Goal: Information Seeking & Learning: Learn about a topic

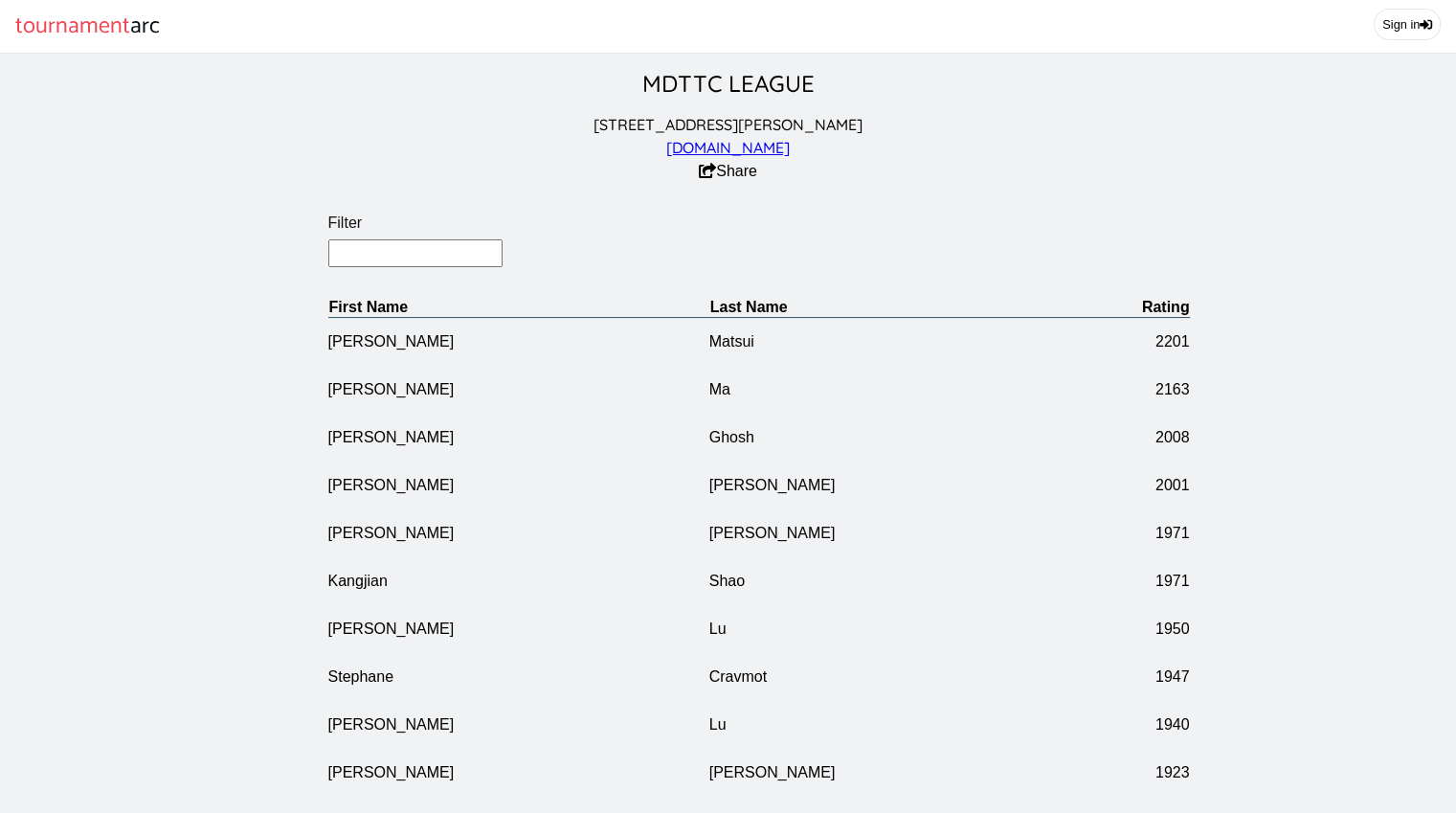
click at [394, 257] on input "Filter" at bounding box center [415, 253] width 175 height 28
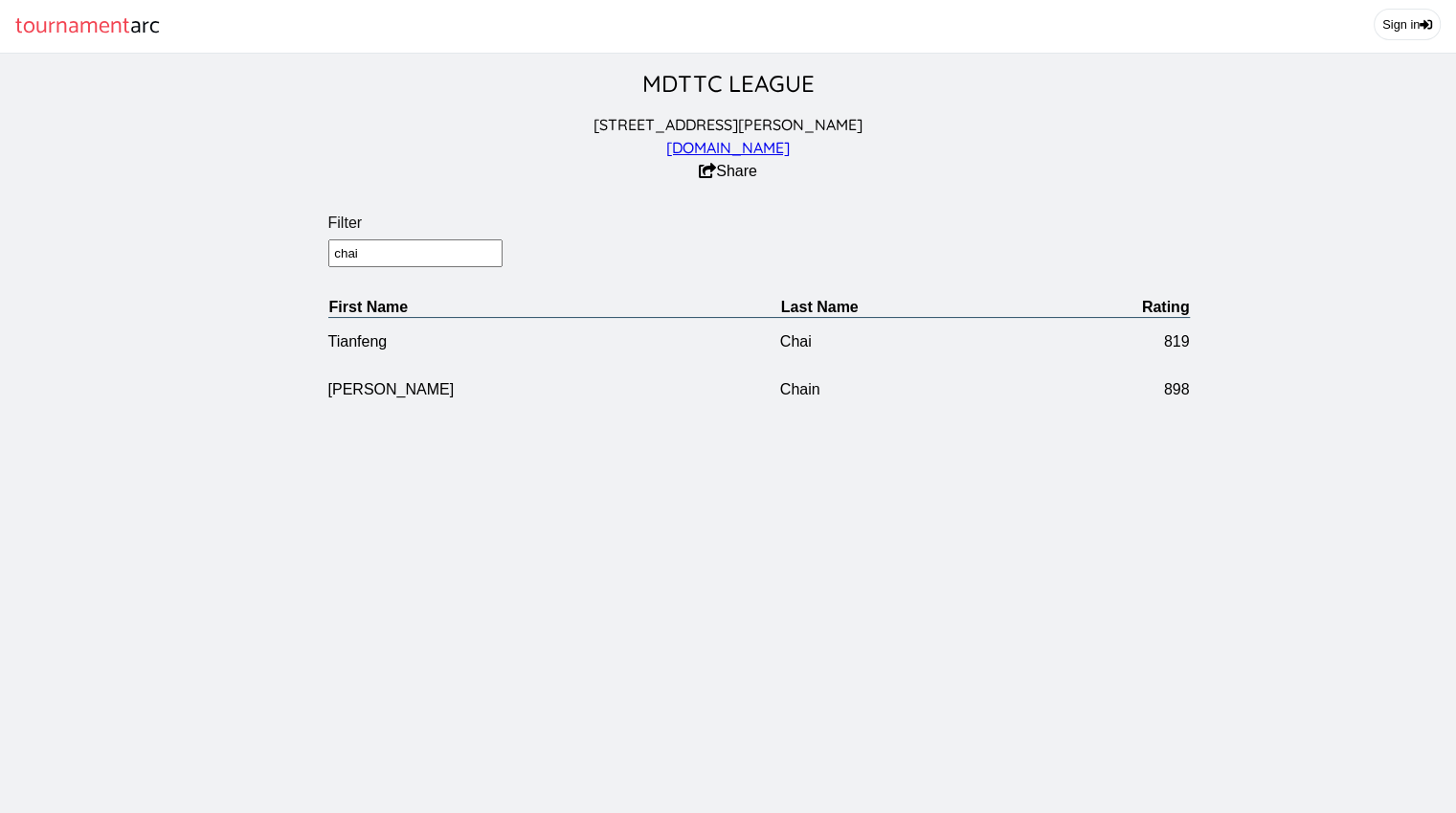
drag, startPoint x: 377, startPoint y: 268, endPoint x: 219, endPoint y: 249, distance: 159.1
click at [219, 249] on section "Filter chai First Name Last Name Rating [PERSON_NAME] [STREET_ADDRESS]" at bounding box center [759, 298] width 1517 height 230
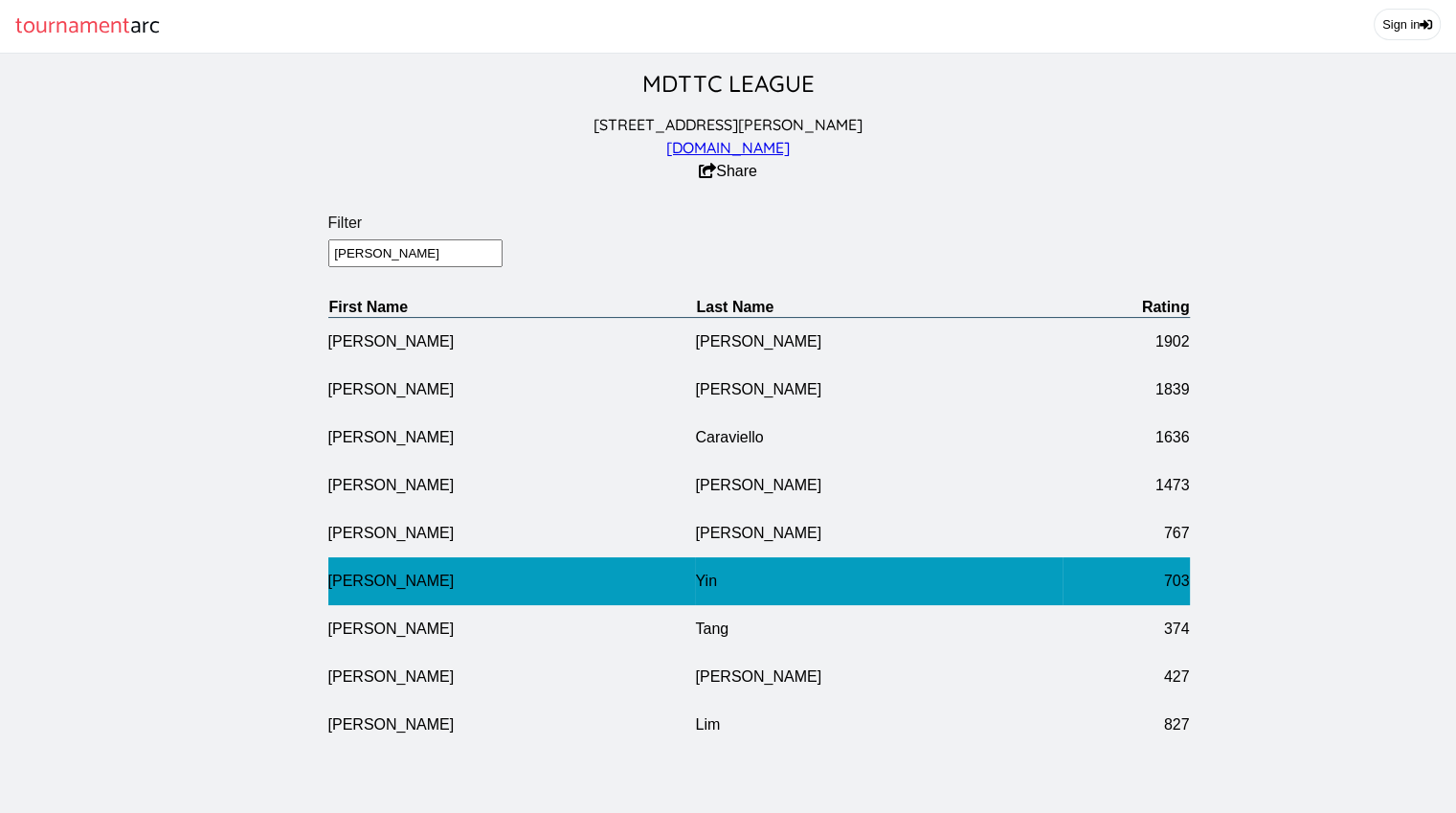
type input "[PERSON_NAME]"
click at [429, 586] on td "[PERSON_NAME]" at bounding box center [512, 581] width 367 height 47
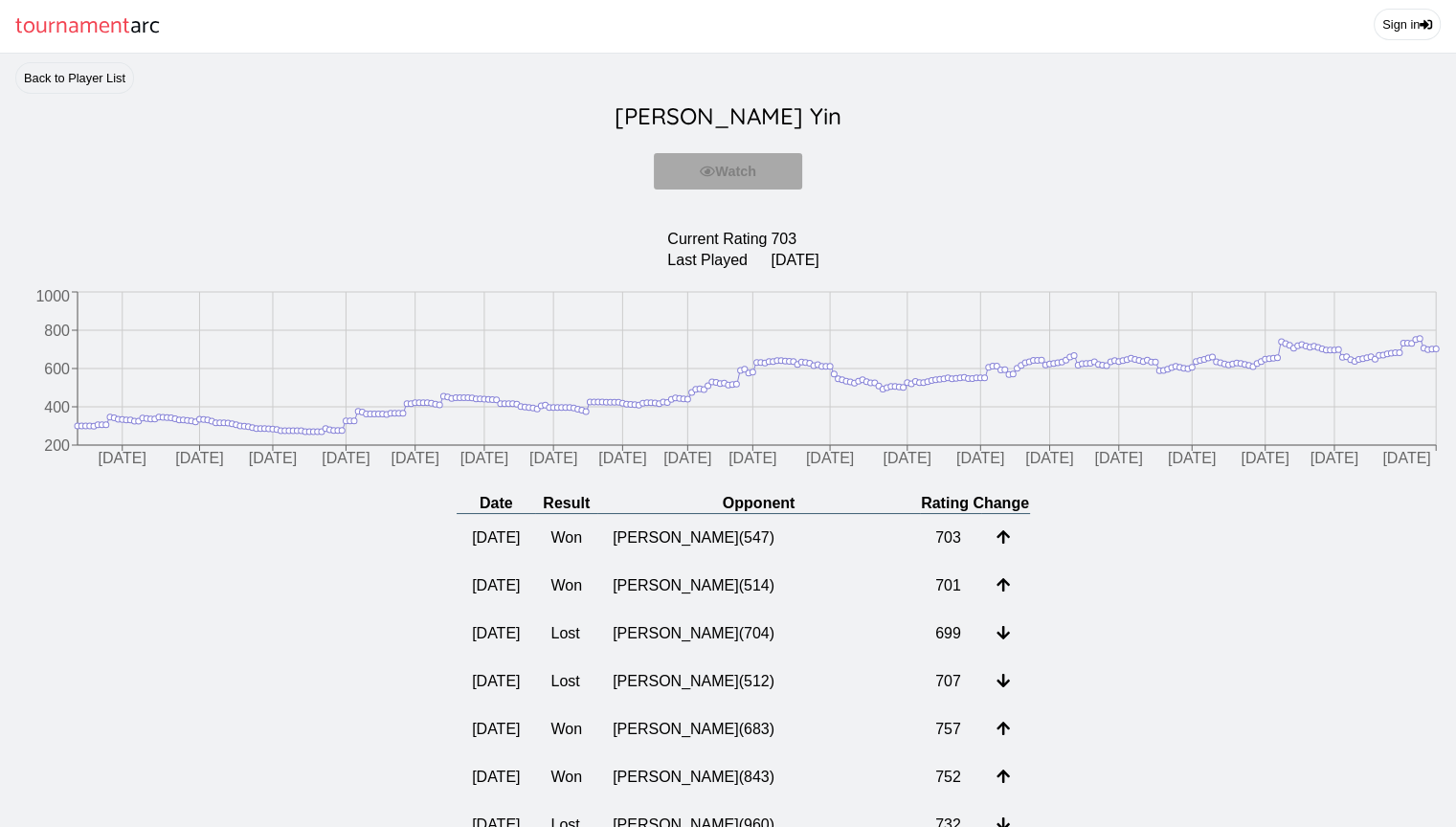
scroll to position [100, 0]
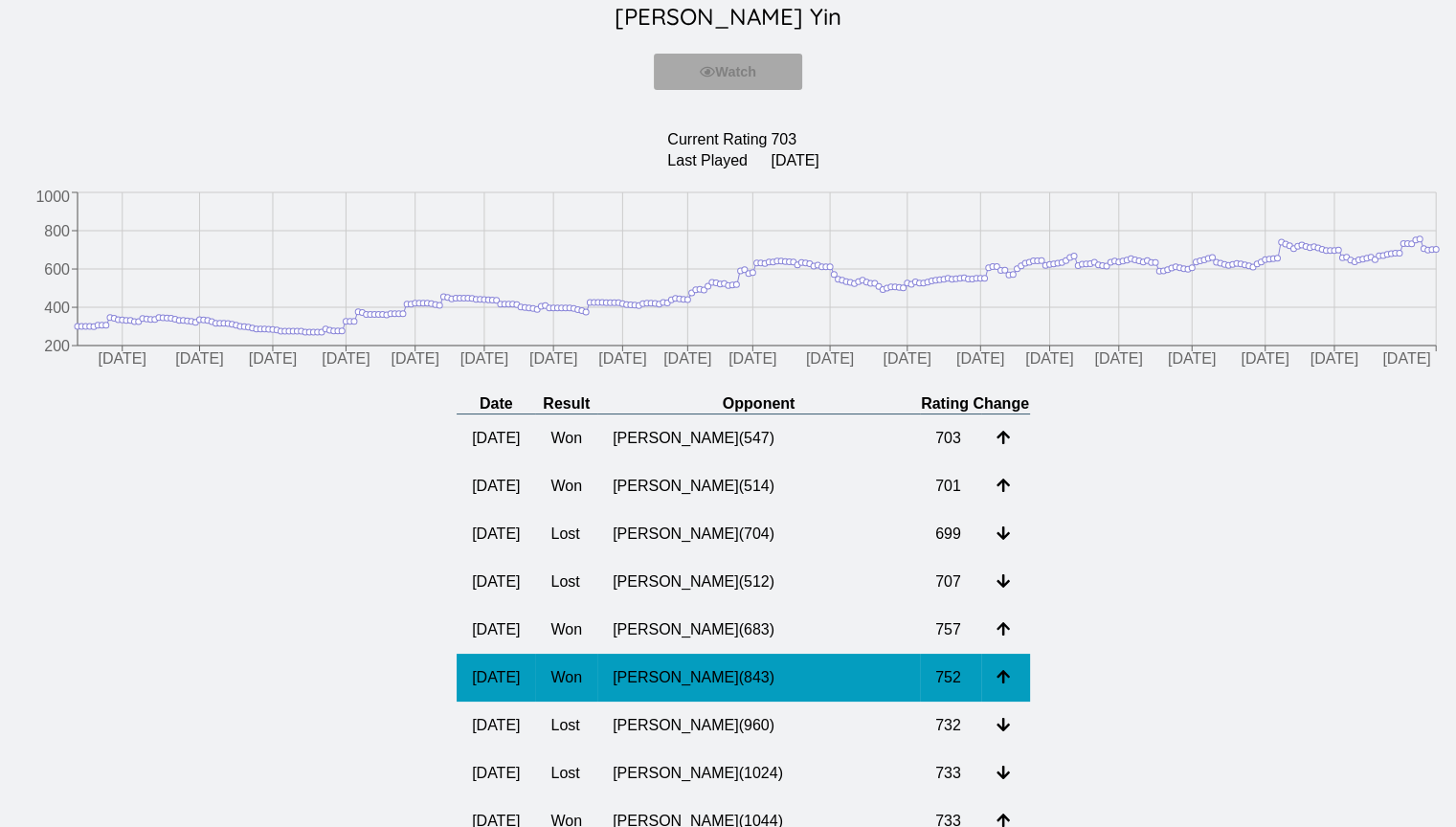
click at [751, 694] on td "[PERSON_NAME] ( 843 )" at bounding box center [759, 678] width 323 height 47
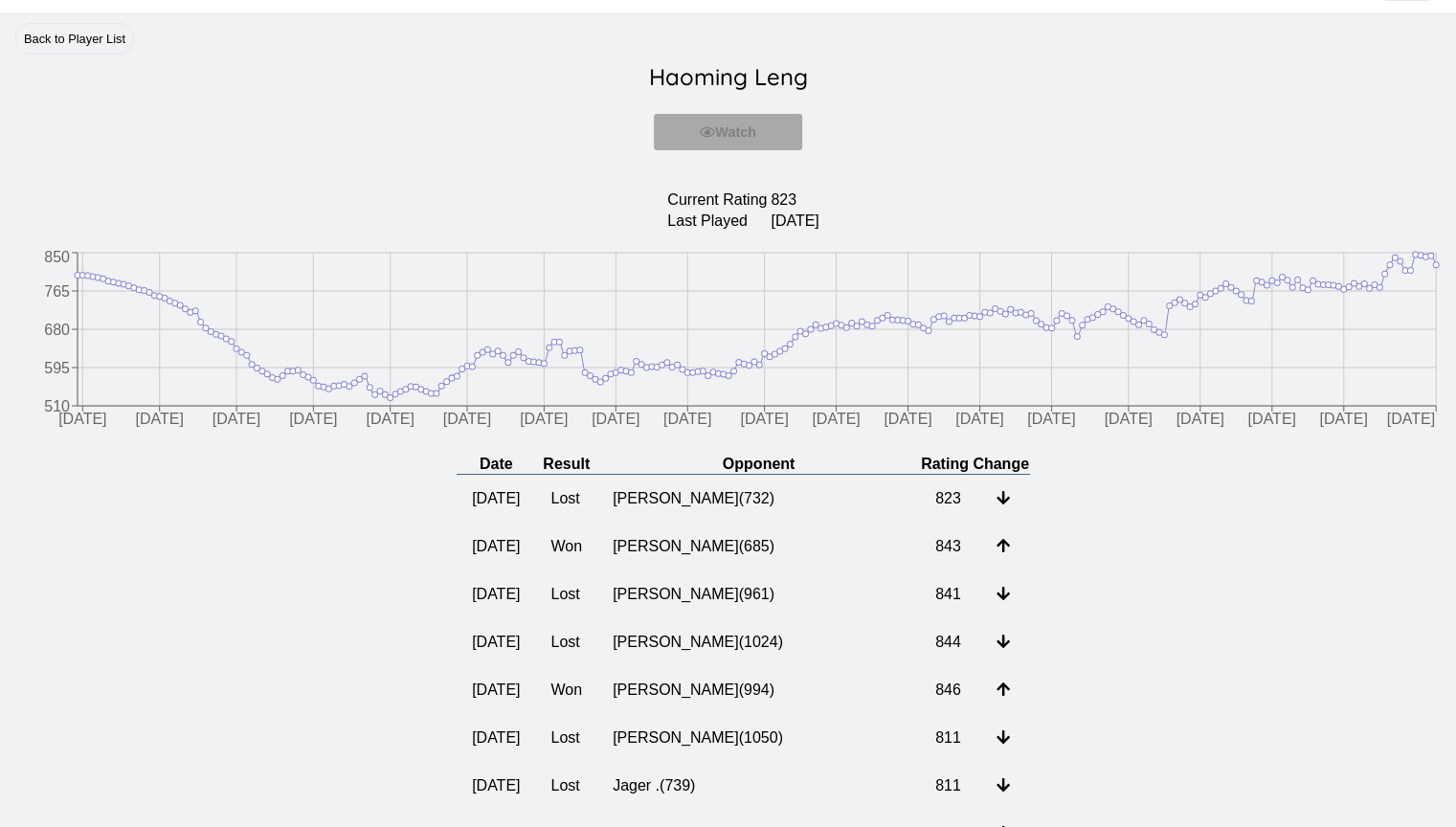
scroll to position [13, 0]
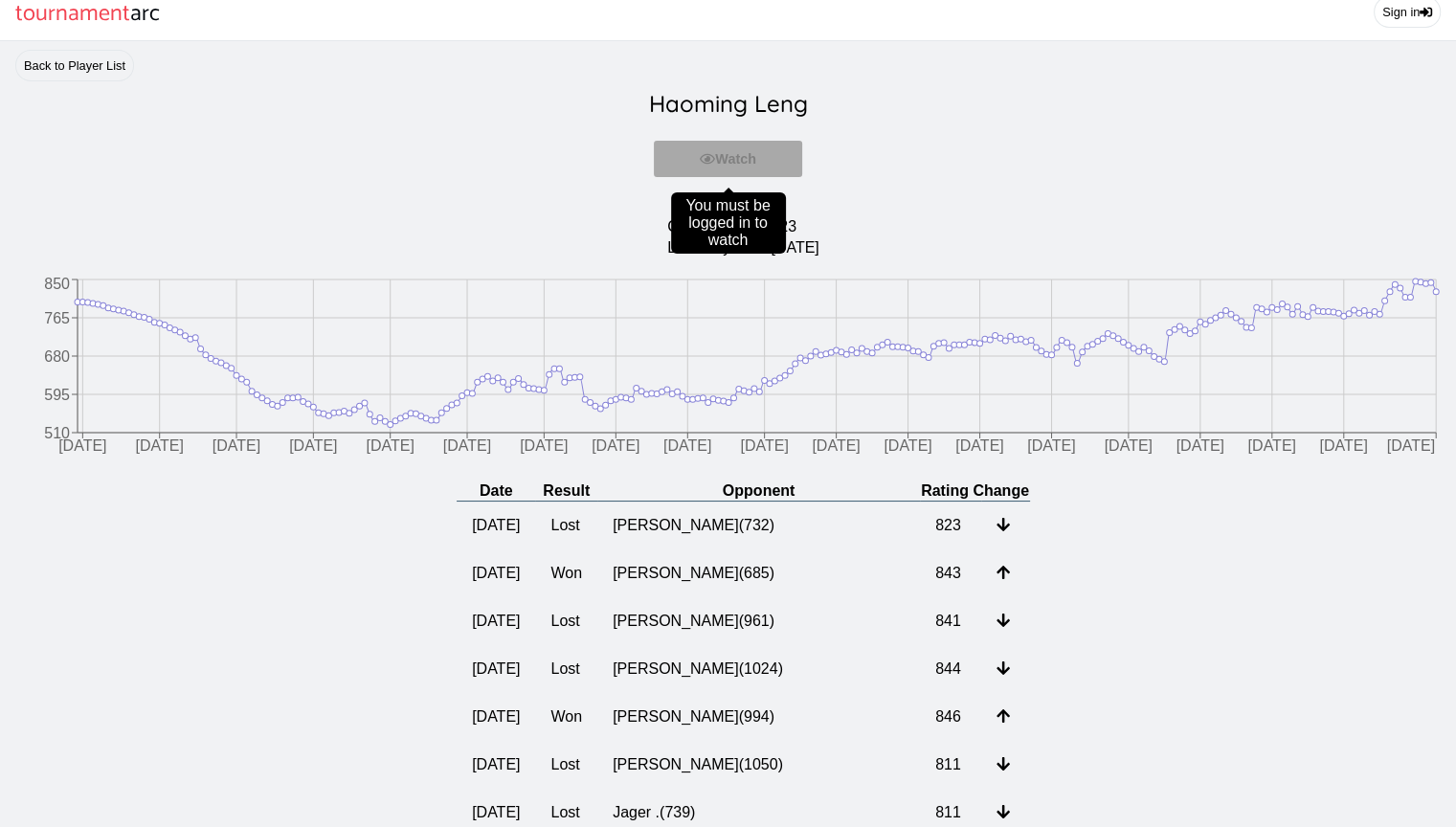
click at [508, 193] on div "Watch You must be logged in to watch" at bounding box center [728, 159] width 1425 height 67
click at [1333, 0] on section "Sign in" at bounding box center [1213, 13] width 485 height 52
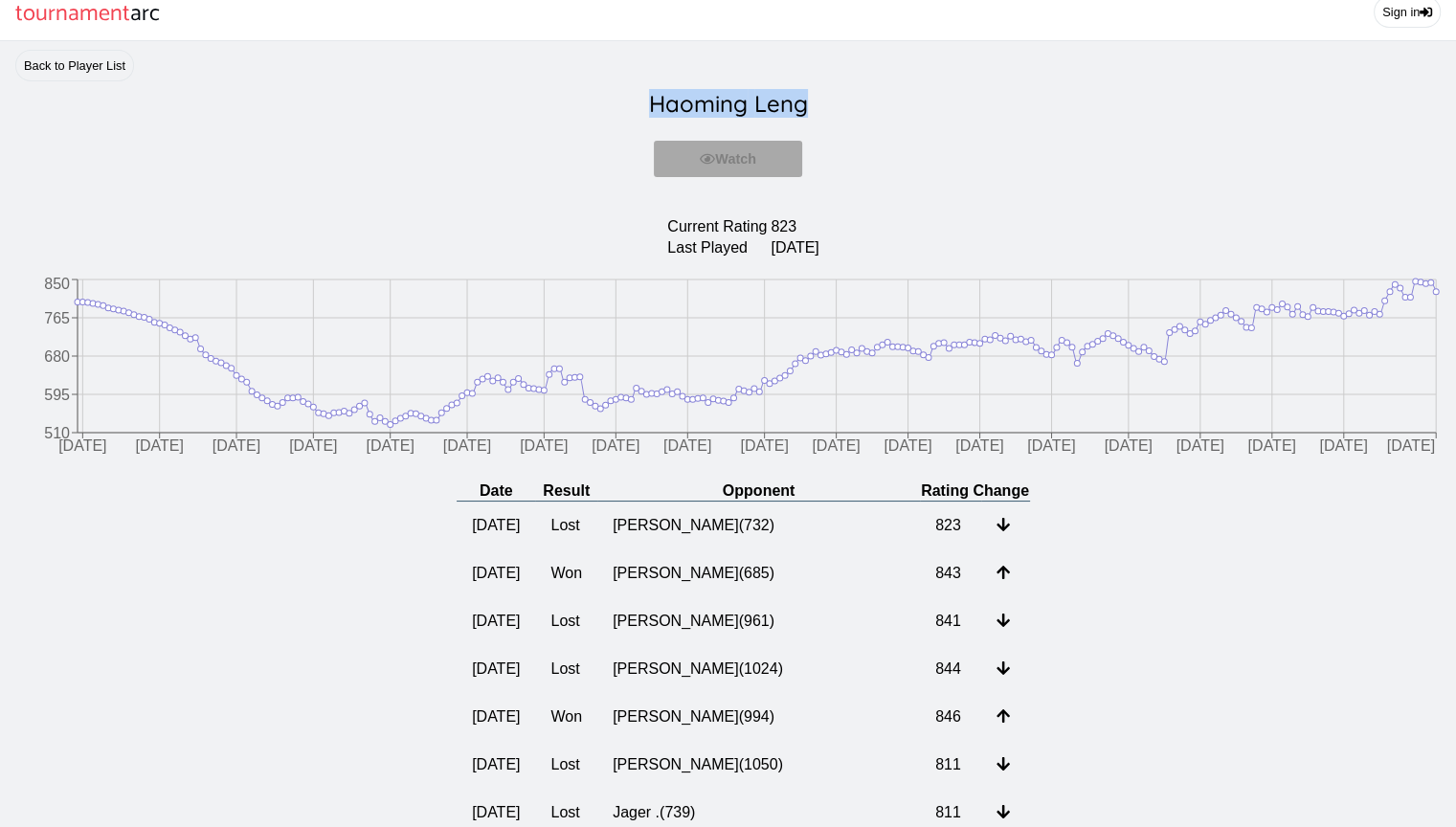
drag, startPoint x: 816, startPoint y: 124, endPoint x: 638, endPoint y: 80, distance: 183.4
drag, startPoint x: 638, startPoint y: 80, endPoint x: 766, endPoint y: 122, distance: 134.7
copy section "[PERSON_NAME]"
click at [130, 7] on span "tournament" at bounding box center [73, 14] width 115 height 38
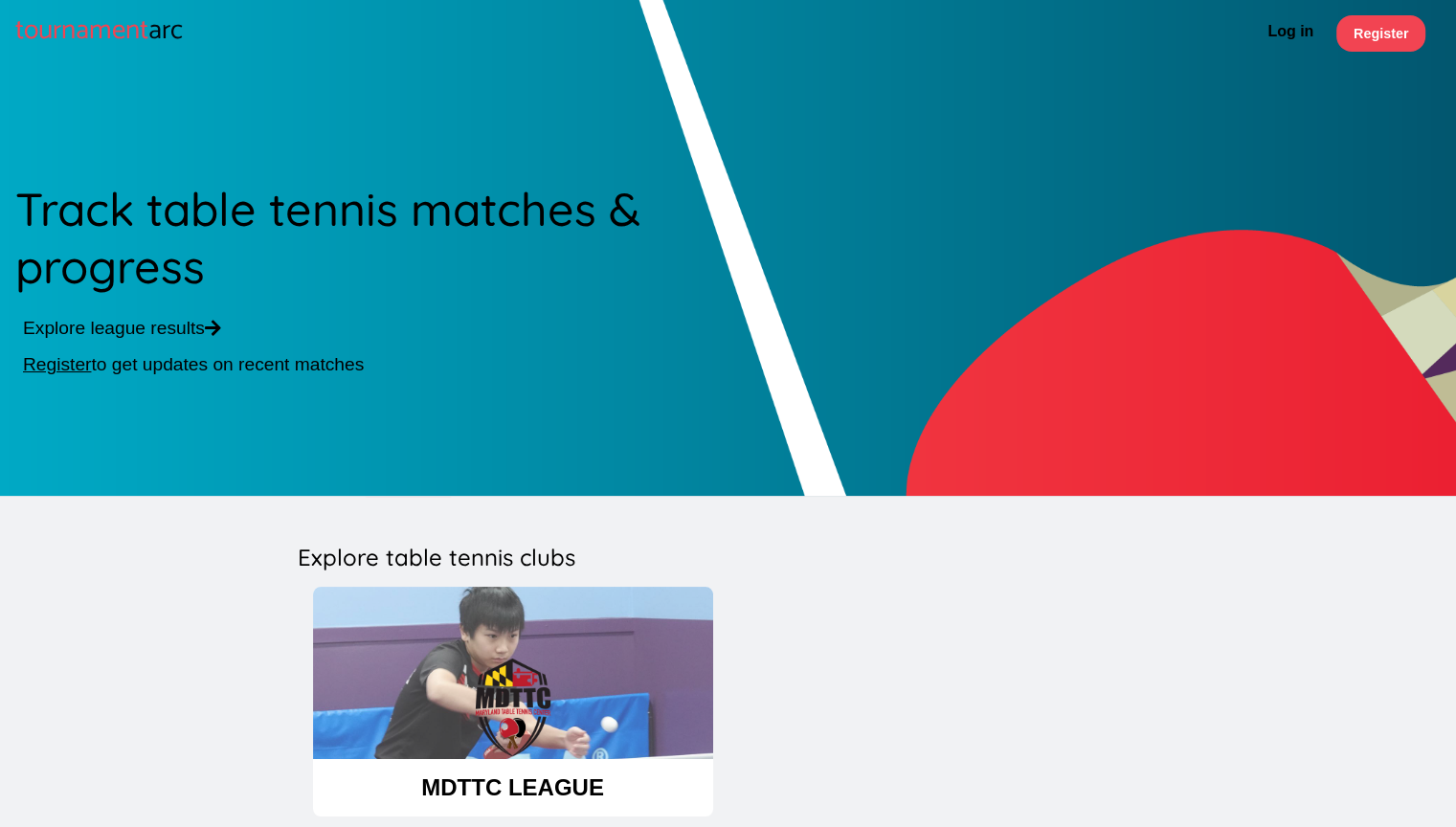
click at [16, 0] on h1 "tournament arc" at bounding box center [100, 31] width 168 height 61
click at [15, 23] on section "tournament arc" at bounding box center [99, 34] width 199 height 67
click at [46, 8] on span "tournament" at bounding box center [82, 31] width 133 height 46
click at [182, 4] on h1 "tournament arc" at bounding box center [100, 31] width 168 height 61
click at [1256, 16] on nav "Log in Register" at bounding box center [1342, 34] width 197 height 67
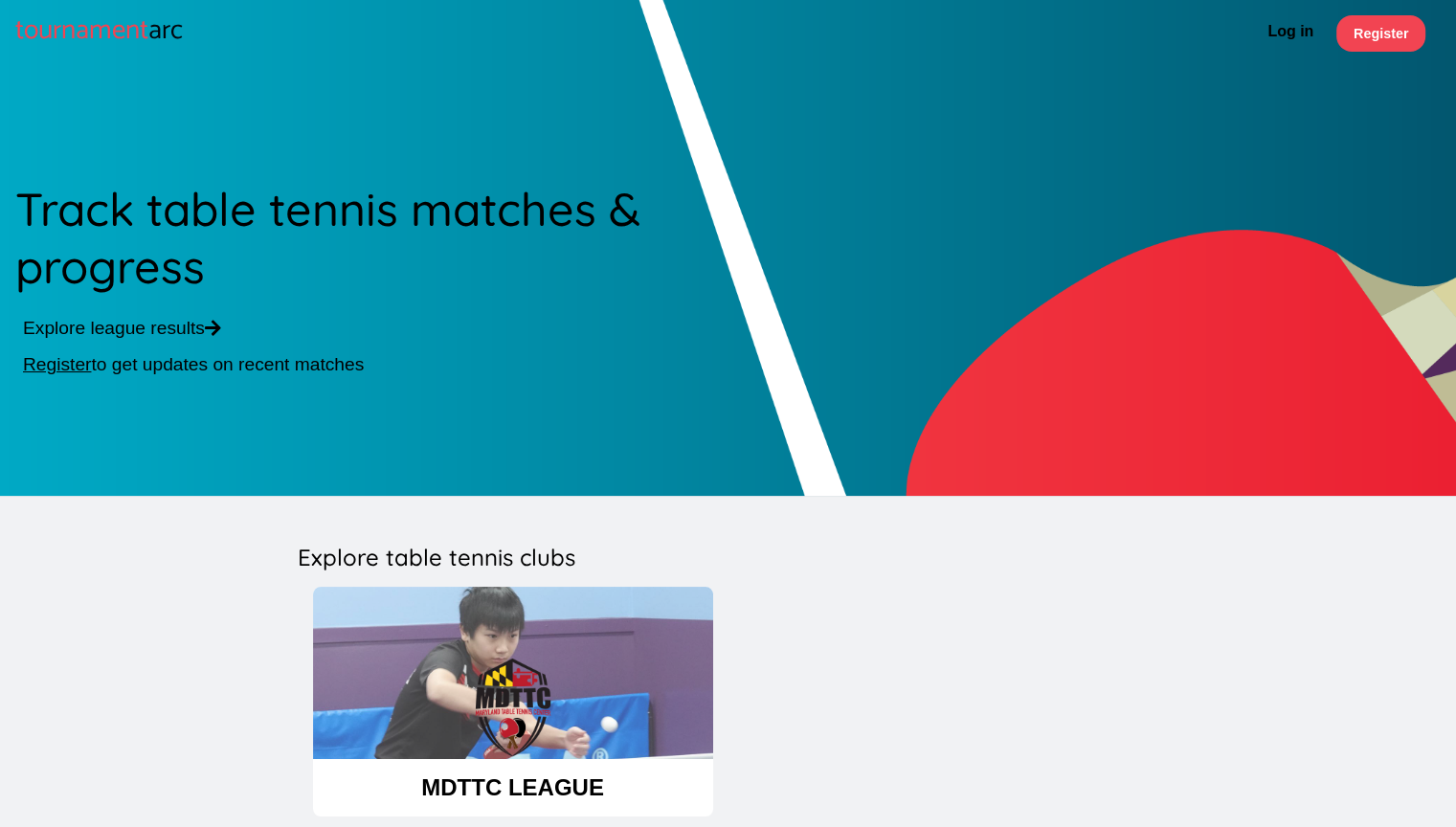
click at [477, 0] on div "tournament arc Log in Register" at bounding box center [728, 34] width 1456 height 67
click at [106, 0] on h1 "tournament arc" at bounding box center [100, 31] width 168 height 61
